Goal: Task Accomplishment & Management: Use online tool/utility

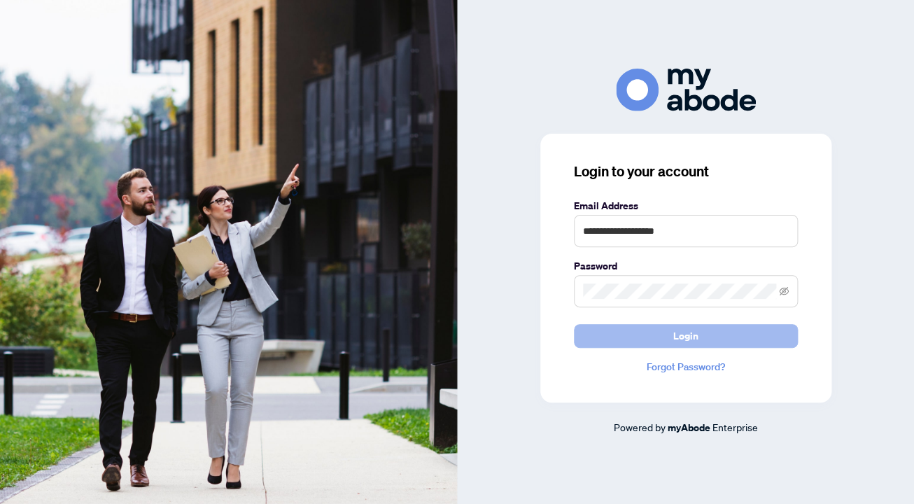
click at [643, 339] on button "Login" at bounding box center [686, 336] width 224 height 24
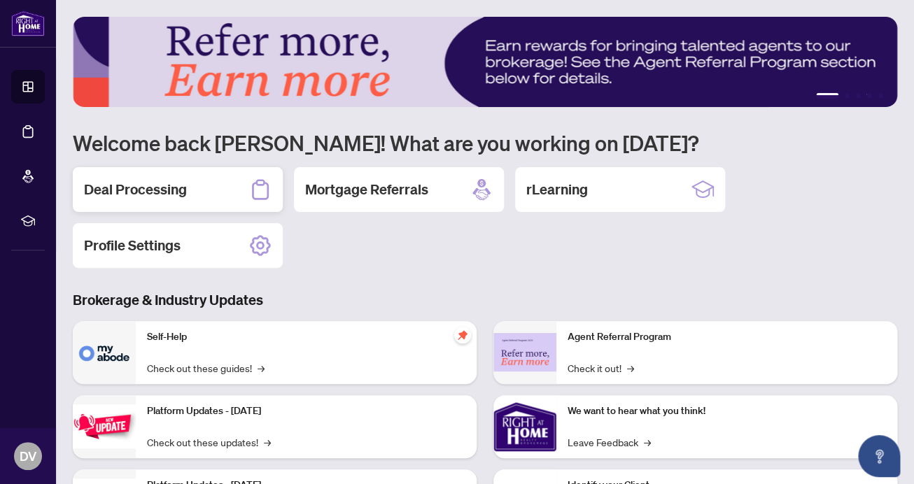
click at [185, 195] on h2 "Deal Processing" at bounding box center [135, 190] width 103 height 20
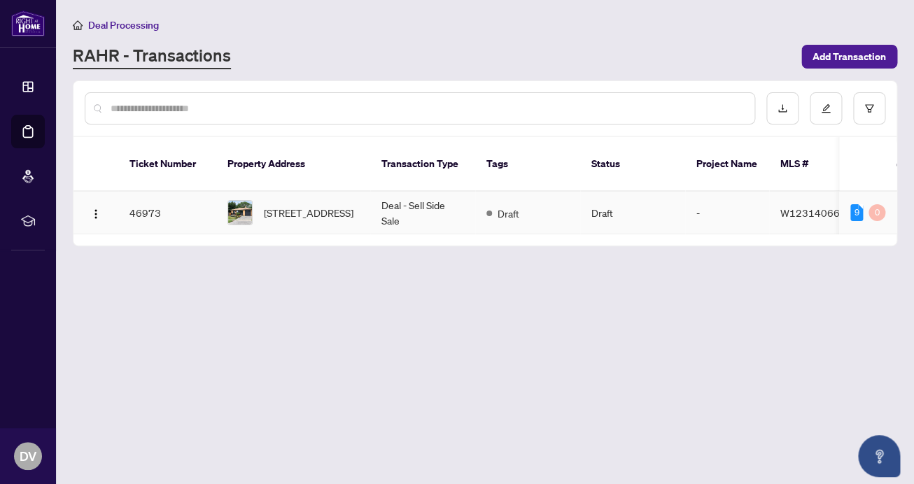
click at [656, 206] on td "Draft" at bounding box center [632, 213] width 105 height 43
